Goal: Task Accomplishment & Management: Use online tool/utility

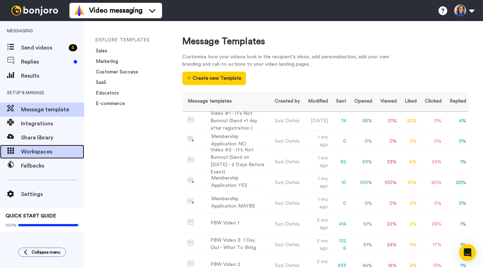
click at [40, 151] on span "Workspaces" at bounding box center [52, 151] width 63 height 8
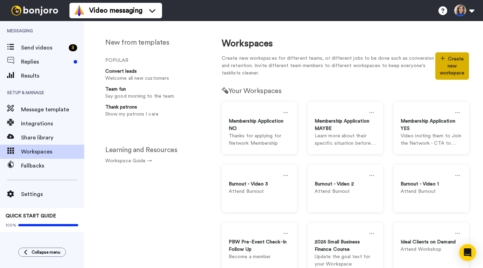
click at [455, 68] on button "Create new workspace" at bounding box center [452, 65] width 34 height 27
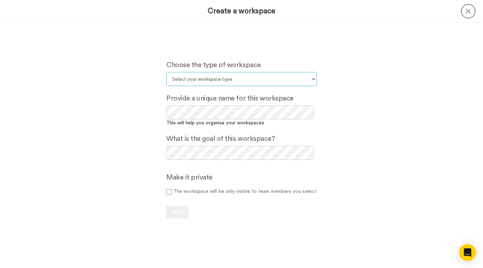
click at [203, 80] on select "Select your workspace type Default Onboarding Activation Retention Team updates…" at bounding box center [241, 79] width 150 height 14
select select "Lead Conversion"
click at [168, 72] on select "Select your workspace type Default Onboarding Activation Retention Team updates…" at bounding box center [241, 79] width 150 height 14
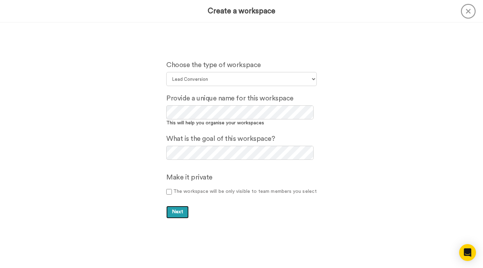
click at [182, 210] on span "Next" at bounding box center [177, 211] width 11 height 5
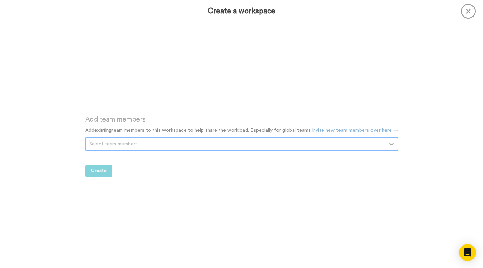
scroll to position [245, 0]
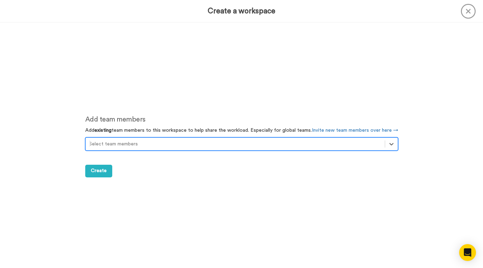
click at [118, 146] on div at bounding box center [235, 144] width 292 height 8
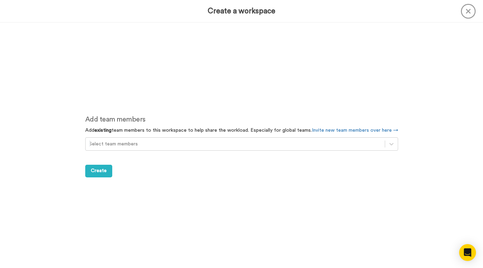
click at [64, 179] on div "Add team members Add existing team members to this workspace to help share the …" at bounding box center [241, 145] width 483 height 245
click at [89, 174] on button "Create" at bounding box center [98, 171] width 27 height 13
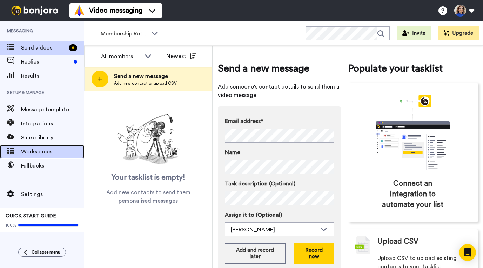
click at [26, 154] on span "Workspaces" at bounding box center [52, 151] width 63 height 8
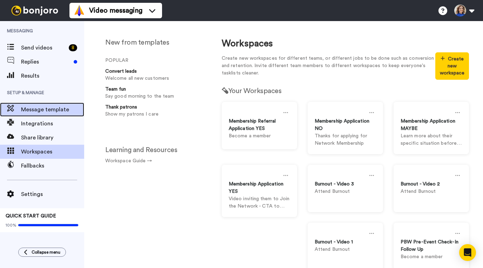
click at [40, 109] on span "Message template" at bounding box center [52, 109] width 63 height 8
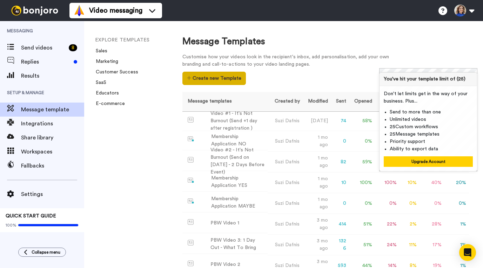
click at [246, 72] on button "Create new Template" at bounding box center [213, 78] width 63 height 13
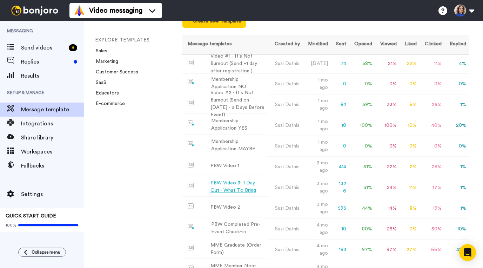
scroll to position [174, 0]
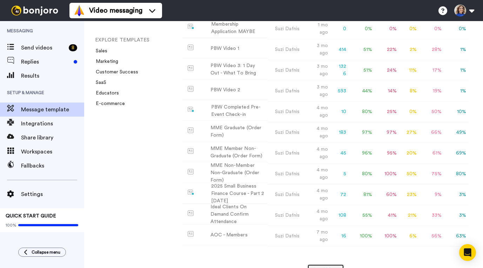
click at [321, 264] on button "Load More" at bounding box center [325, 270] width 37 height 13
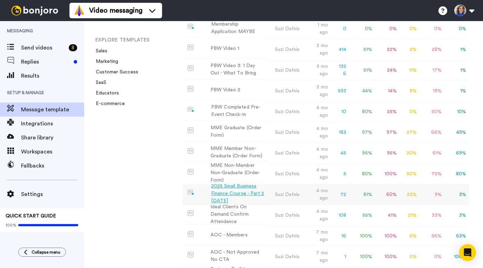
click at [343, 184] on td "72" at bounding box center [340, 194] width 18 height 21
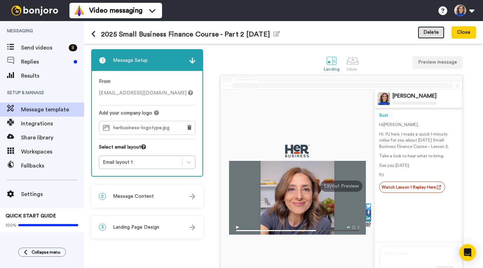
click at [433, 31] on button "Delete" at bounding box center [431, 32] width 27 height 13
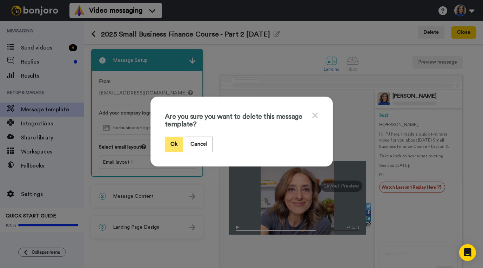
click at [180, 139] on button "Ok" at bounding box center [174, 143] width 18 height 15
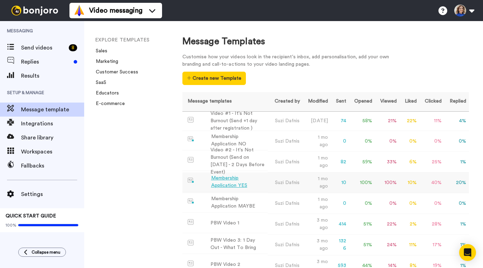
click at [268, 172] on td "Suzi Dafnis" at bounding box center [285, 182] width 35 height 21
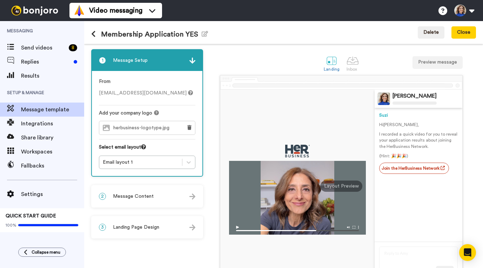
click at [153, 208] on div "1 Message Setup From suzi.dafnis@herbusiness.com Add your company logo herbusin…" at bounding box center [148, 179] width 115 height 260
click at [155, 201] on div "2 Message Content" at bounding box center [147, 196] width 111 height 21
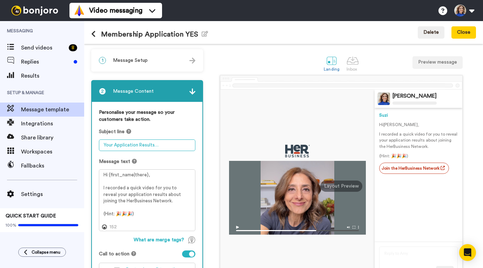
drag, startPoint x: 102, startPoint y: 145, endPoint x: 174, endPoint y: 146, distance: 72.6
click at [178, 143] on textarea "Your Application Results…" at bounding box center [147, 145] width 96 height 12
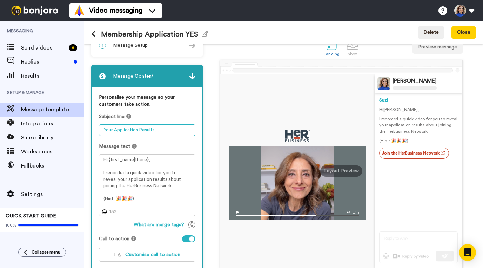
scroll to position [16, 0]
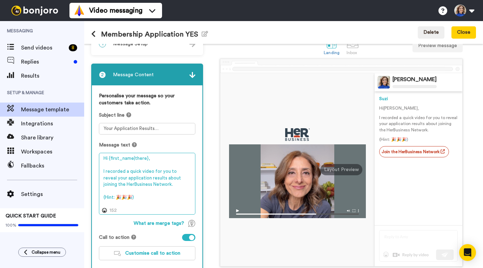
drag, startPoint x: 141, startPoint y: 199, endPoint x: 89, endPoint y: 153, distance: 69.1
click at [89, 153] on div "1 Message Setup From suzi.dafnis@herbusiness.com Add your company logo herbusin…" at bounding box center [283, 156] width 399 height 224
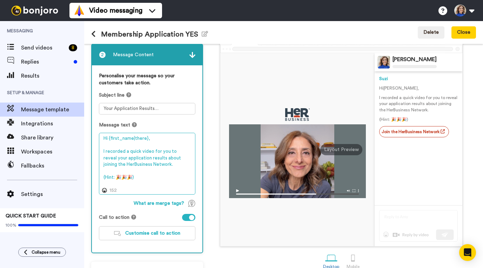
click at [169, 184] on textarea "Hi {first_name|there}, I recorded a quick video for you to reveal your applicat…" at bounding box center [147, 164] width 96 height 62
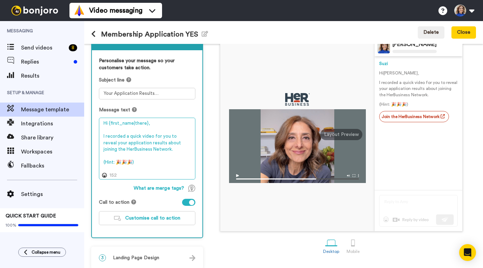
scroll to position [52, 0]
click at [150, 164] on textarea "Hi {first_name|there}, I recorded a quick video for you to reveal your applicat…" at bounding box center [147, 148] width 96 height 62
drag, startPoint x: 106, startPoint y: 160, endPoint x: 93, endPoint y: 122, distance: 39.8
click at [93, 122] on div "Personalise your message so your customers take action. Subject line Your Appli…" at bounding box center [147, 143] width 111 height 187
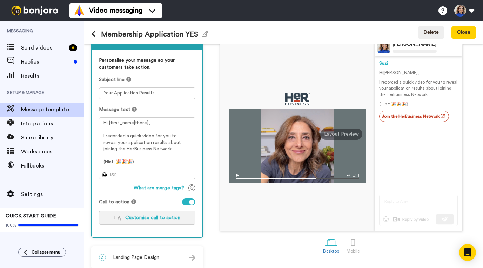
click at [146, 218] on span "Customise call to action" at bounding box center [152, 217] width 55 height 5
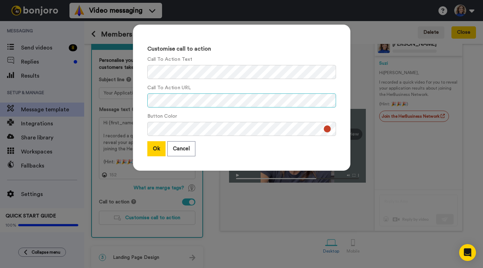
scroll to position [0, 28]
click at [339, 100] on div "Customise call to action Call To Action Text Call To Action URL Button Color Ok…" at bounding box center [241, 98] width 217 height 146
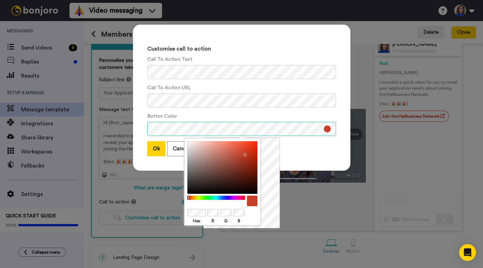
scroll to position [0, 0]
click at [417, 100] on div "Customise call to action Call To Action Text Call To Action URL Button Color Ok…" at bounding box center [241, 134] width 483 height 268
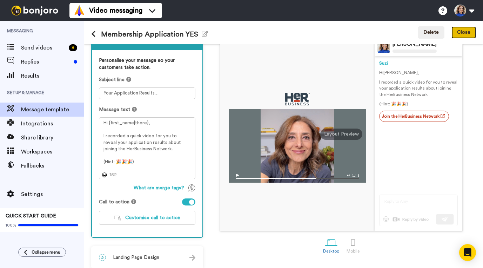
click at [465, 34] on button "Close" at bounding box center [463, 32] width 25 height 13
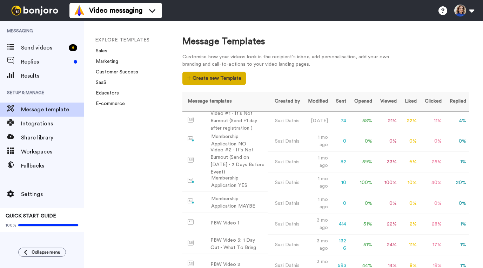
click at [246, 72] on button "Create new Template" at bounding box center [213, 78] width 63 height 13
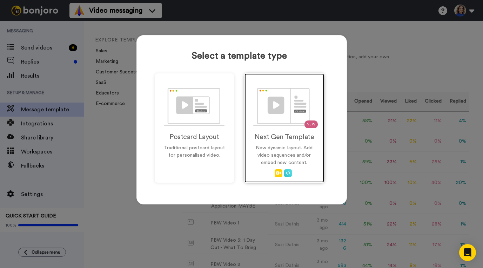
click at [290, 122] on img at bounding box center [284, 107] width 62 height 38
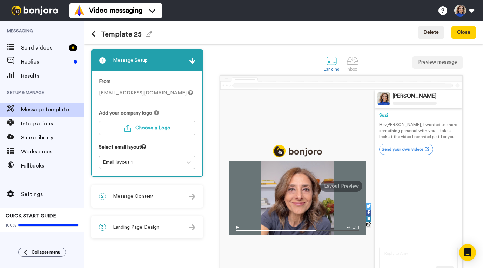
click at [150, 35] on div "Template 25 Edit name Delete Close" at bounding box center [283, 32] width 399 height 23
click at [146, 35] on icon "button" at bounding box center [149, 34] width 6 height 6
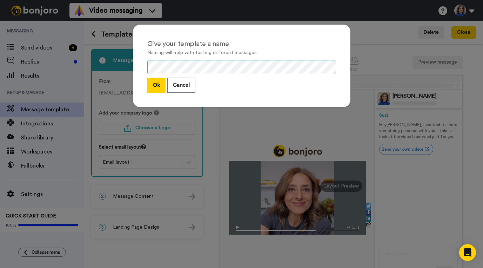
click at [124, 58] on div "Give your template a name Naming will help with testing different messages Ok C…" at bounding box center [241, 134] width 483 height 268
click at [152, 87] on button "Ok" at bounding box center [156, 85] width 18 height 15
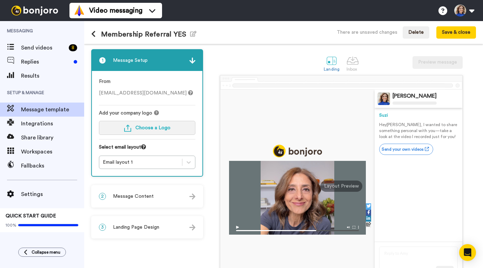
click at [134, 128] on button "Choose a Logo" at bounding box center [147, 128] width 96 height 14
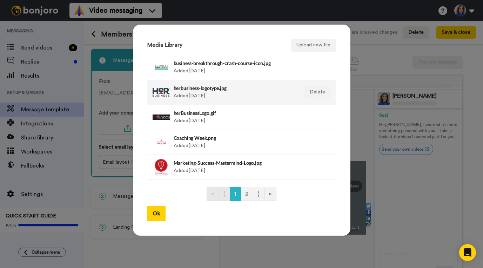
click at [159, 92] on div at bounding box center [162, 92] width 18 height 18
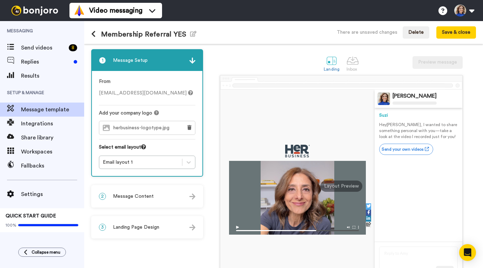
click at [163, 199] on div "2 Message Content" at bounding box center [147, 196] width 111 height 21
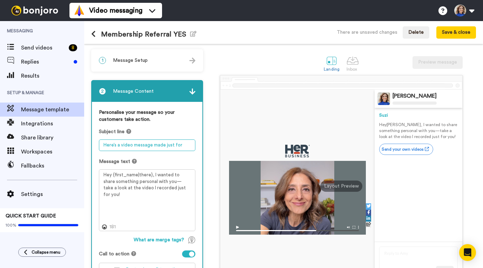
click at [119, 146] on textarea "Here’s a video message made just for you" at bounding box center [147, 145] width 96 height 12
drag, startPoint x: 104, startPoint y: 146, endPoint x: 212, endPoint y: 146, distance: 108.0
click at [212, 146] on div "1 Message Setup From suzi.dafnis@herbusiness.com Add your company logo herbusin…" at bounding box center [283, 156] width 399 height 224
paste textarea "Your Application Results…"
type textarea "Your Application Results…"
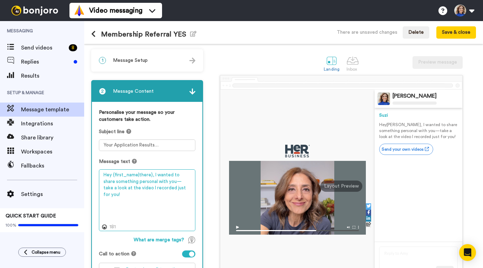
drag, startPoint x: 179, startPoint y: 187, endPoint x: 84, endPoint y: 170, distance: 95.8
click at [83, 170] on div "Messaging Send videos 8 Replies Results Setup & Manage Message template Integra…" at bounding box center [241, 144] width 483 height 247
paste textarea "i {first_name|there}, I recorded a quick video for you to reveal your applicati…"
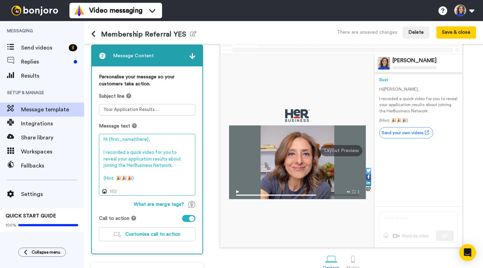
scroll to position [58, 0]
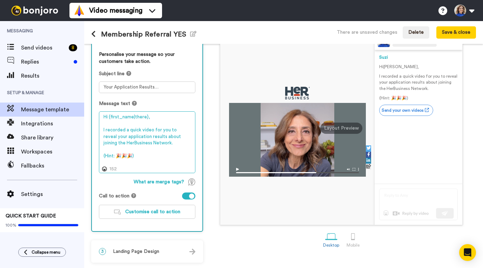
type textarea "Hi {first_name|there}, I recorded a quick video for you to reveal your applicat…"
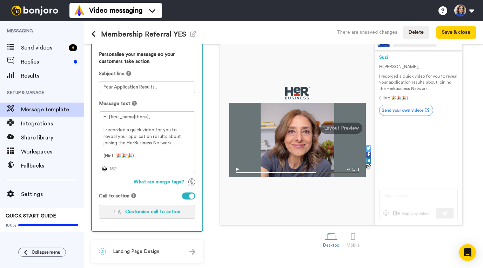
click at [168, 210] on span "Customise call to action" at bounding box center [152, 211] width 55 height 5
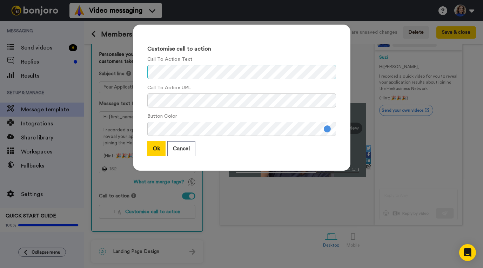
click at [102, 56] on div "Customise call to action Call To Action Text Call To Action URL Button Color Ok…" at bounding box center [241, 134] width 483 height 268
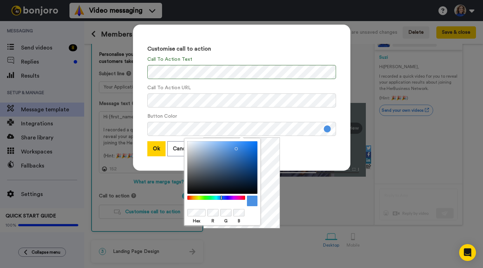
click at [180, 211] on body "Video messaging Help docs Settings Messaging Send videos 8 Replies Results Setu…" at bounding box center [241, 134] width 483 height 268
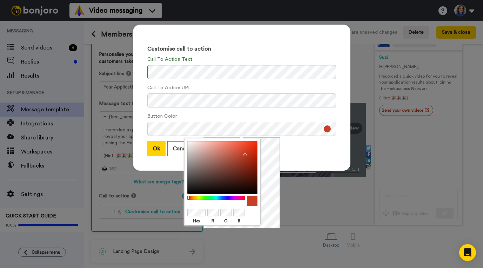
click at [310, 152] on div "Ok Cancel" at bounding box center [241, 148] width 189 height 15
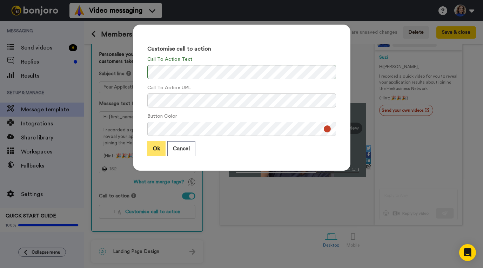
click at [154, 152] on button "Ok" at bounding box center [156, 148] width 18 height 15
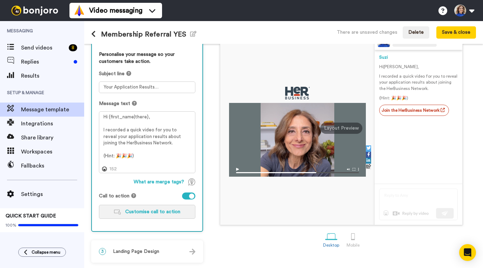
click at [150, 211] on span "Customise call to action" at bounding box center [152, 211] width 55 height 5
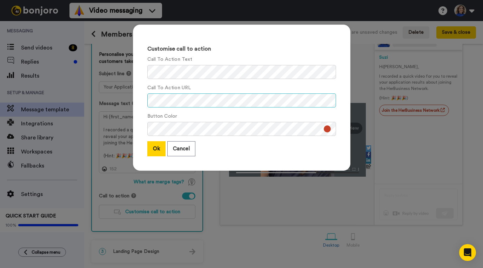
click at [130, 99] on div "Customise call to action Call To Action Text Call To Action URL Button Color Ok…" at bounding box center [242, 101] width 232 height 167
click at [154, 148] on button "Ok" at bounding box center [156, 148] width 18 height 15
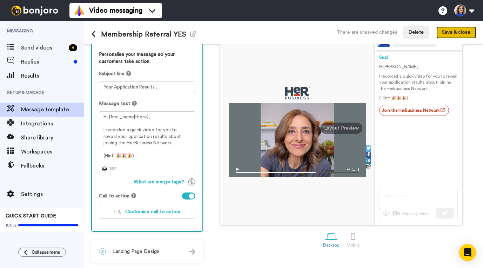
drag, startPoint x: 460, startPoint y: 31, endPoint x: 202, endPoint y: 209, distance: 313.1
click at [251, 188] on div "Membership Referral YES Edit name There are unsaved changes Delete Save & close…" at bounding box center [283, 144] width 399 height 247
click at [139, 255] on div "3 Landing Page Design" at bounding box center [147, 251] width 111 height 21
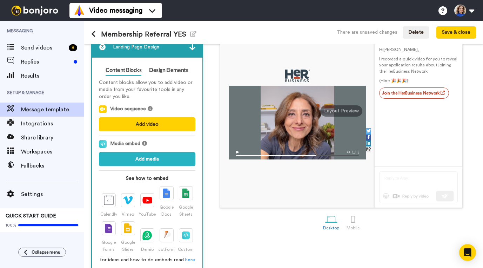
scroll to position [87, 0]
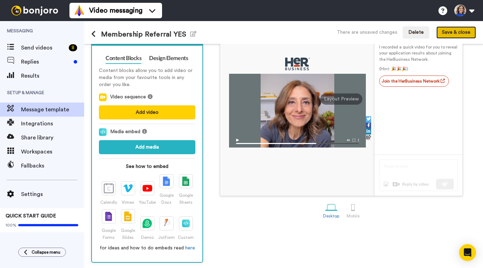
click at [455, 31] on button "Save & close" at bounding box center [456, 32] width 40 height 13
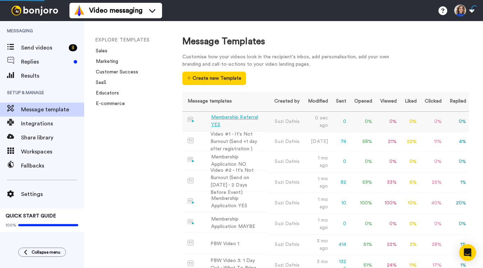
click at [240, 114] on div "Membership Referral YES" at bounding box center [238, 121] width 54 height 15
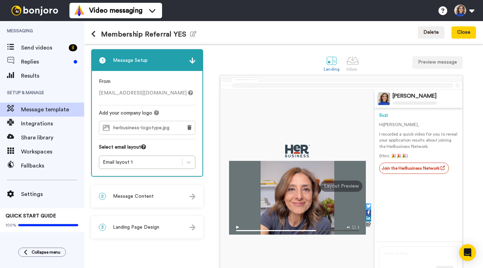
click at [134, 228] on span "Landing Page Design" at bounding box center [136, 226] width 46 height 7
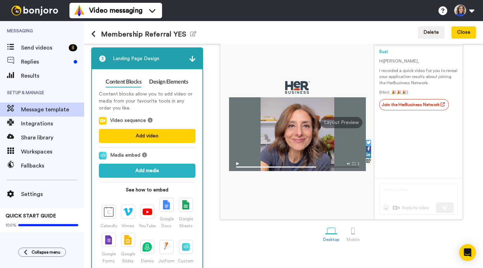
scroll to position [87, 0]
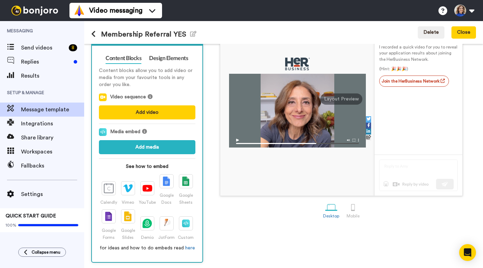
click at [368, 129] on div at bounding box center [368, 131] width 5 height 6
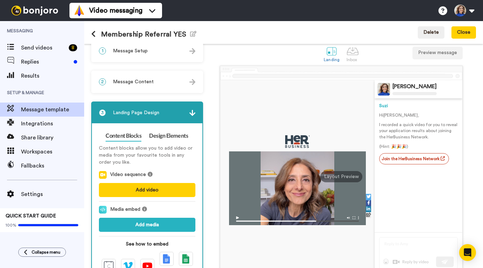
scroll to position [0, 0]
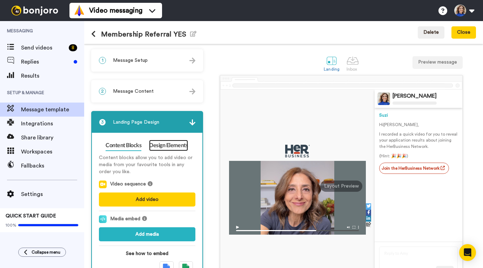
click at [170, 146] on link "Design Elements" at bounding box center [168, 145] width 39 height 11
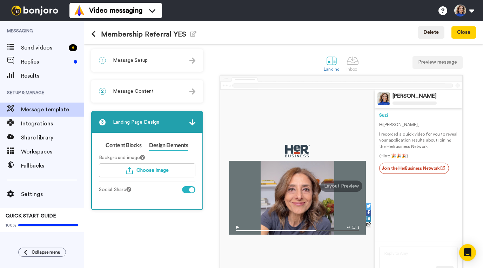
click at [188, 189] on div at bounding box center [188, 189] width 13 height 7
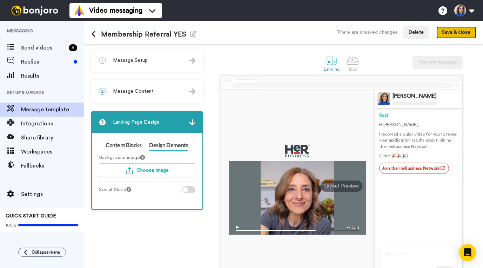
click at [463, 32] on button "Save & close" at bounding box center [456, 32] width 40 height 13
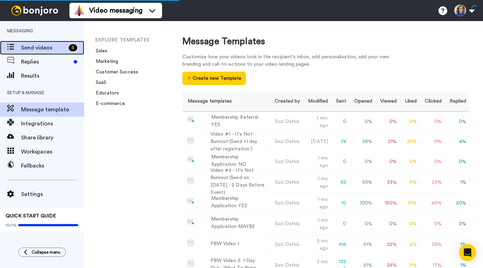
click at [17, 51] on span at bounding box center [10, 47] width 21 height 7
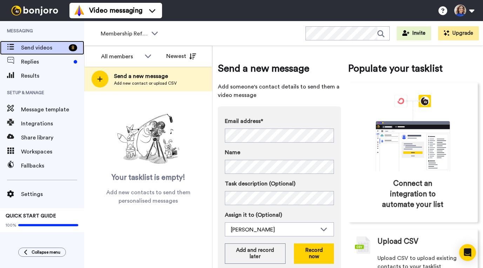
click at [14, 47] on span at bounding box center [10, 47] width 21 height 7
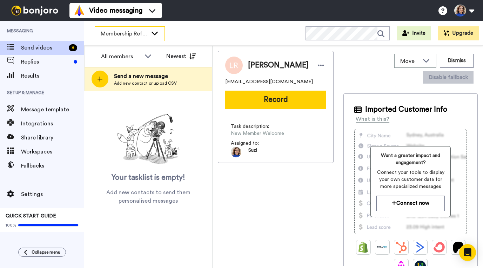
click at [126, 36] on span "Membership Referral Application YES" at bounding box center [124, 33] width 47 height 8
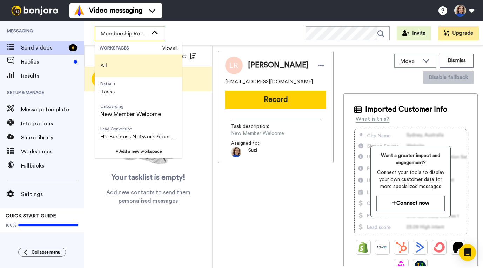
click at [105, 65] on span "All" at bounding box center [103, 65] width 7 height 8
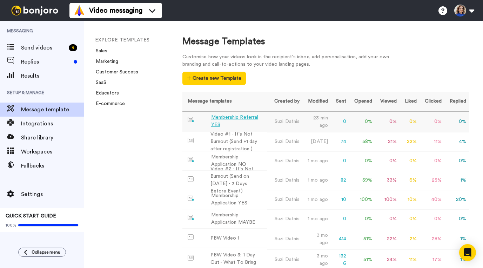
click at [231, 114] on div "Membership Referral YES" at bounding box center [237, 121] width 53 height 15
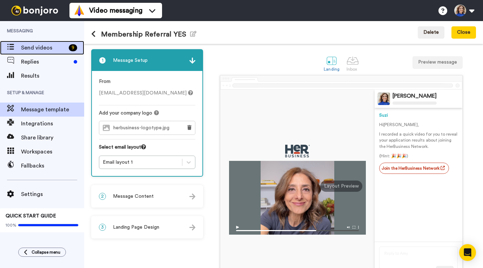
click at [46, 51] on span "Send videos" at bounding box center [43, 47] width 45 height 8
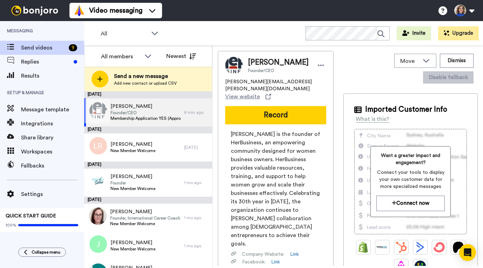
click at [95, 111] on div at bounding box center [97, 111] width 25 height 25
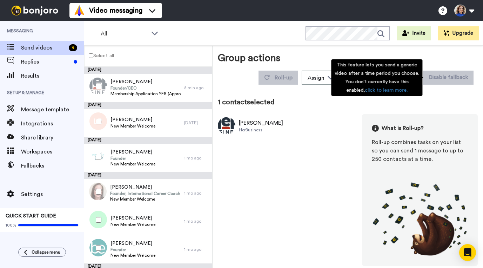
click at [406, 83] on div "This feature lets you send a generic video after a time period you choose. You …" at bounding box center [376, 77] width 91 height 36
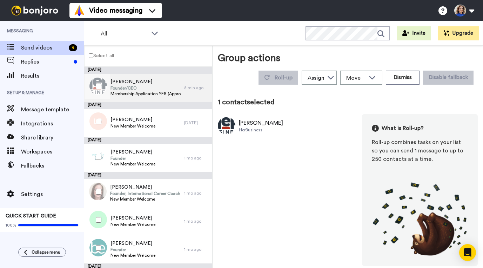
click at [150, 89] on span "Founder/CEO" at bounding box center [146, 88] width 71 height 6
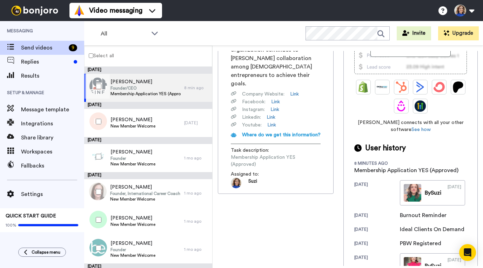
scroll to position [160, 0]
click at [158, 88] on span "Founder/CEO" at bounding box center [146, 88] width 71 height 6
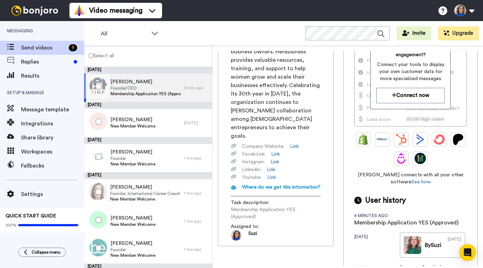
scroll to position [78, 0]
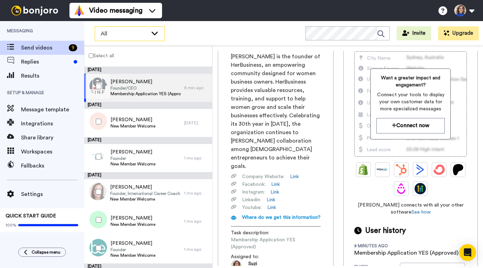
click at [143, 28] on div "All" at bounding box center [129, 34] width 69 height 14
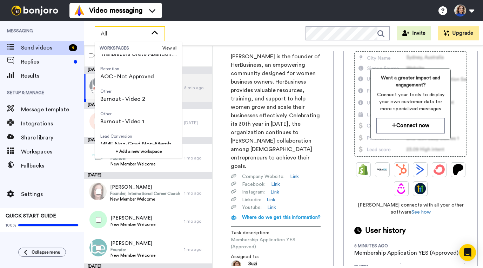
scroll to position [427, 0]
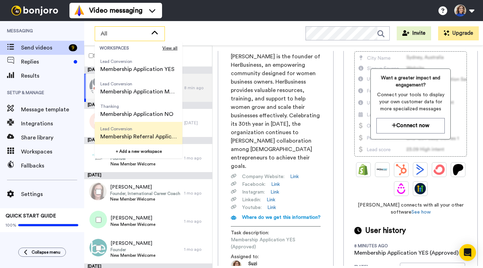
click at [121, 135] on span "Membership Referral Application YES" at bounding box center [138, 136] width 76 height 8
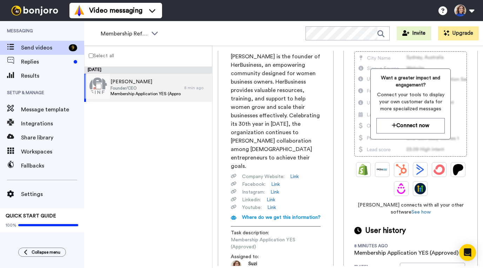
click at [159, 94] on span "Membership Application YES (Approved)" at bounding box center [146, 94] width 71 height 6
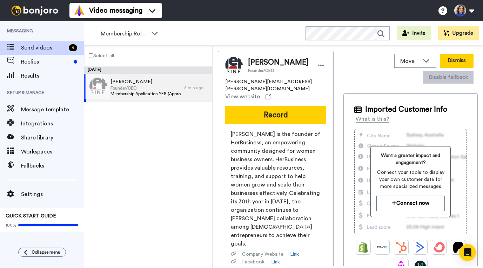
click at [463, 63] on button "Dismiss" at bounding box center [457, 61] width 34 height 14
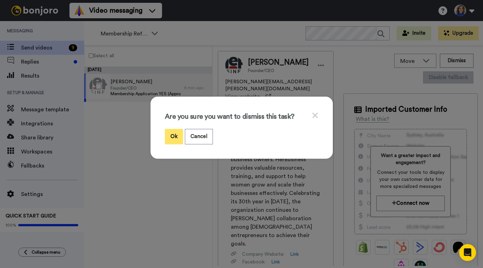
click at [176, 138] on button "Ok" at bounding box center [174, 136] width 18 height 15
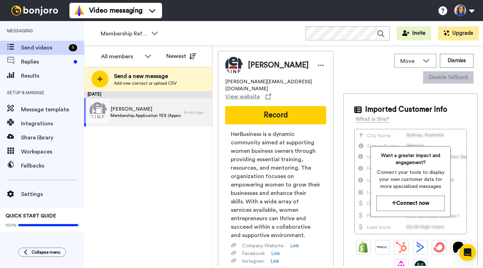
click at [98, 108] on div at bounding box center [97, 111] width 25 height 25
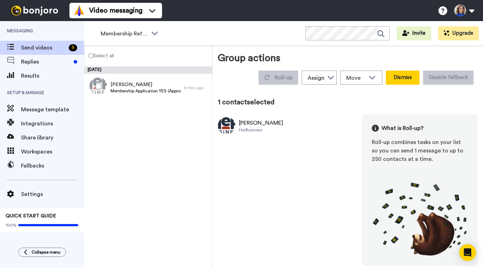
click at [399, 75] on button "Dismiss" at bounding box center [403, 78] width 34 height 14
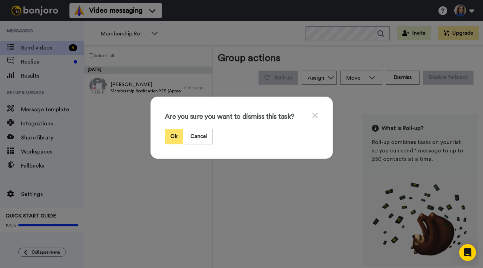
click at [177, 138] on button "Ok" at bounding box center [174, 136] width 18 height 15
